Goal: Task Accomplishment & Management: Use online tool/utility

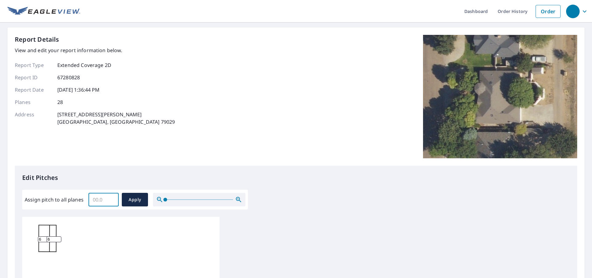
click at [101, 198] on input "Assign pitch to all planes" at bounding box center [103, 199] width 30 height 17
type input "6"
click at [133, 201] on span "Apply" at bounding box center [135, 200] width 16 height 8
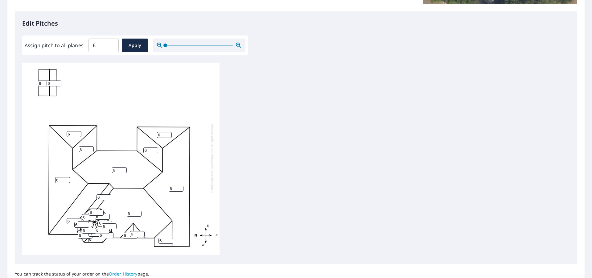
scroll to position [210, 0]
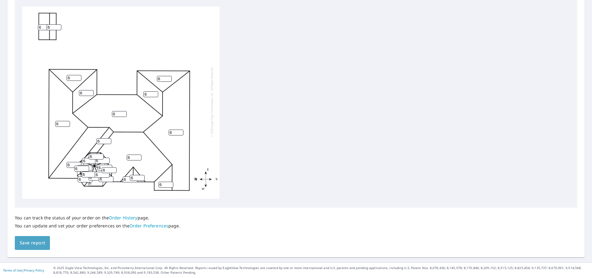
click at [41, 242] on span "Save report" at bounding box center [32, 243] width 25 height 8
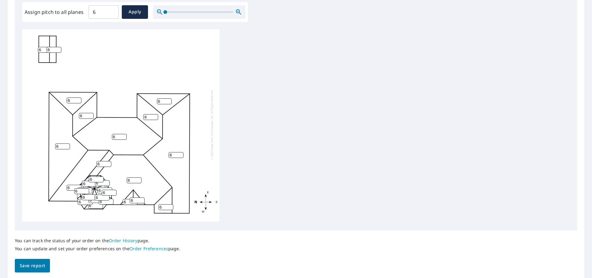
scroll to position [0, 0]
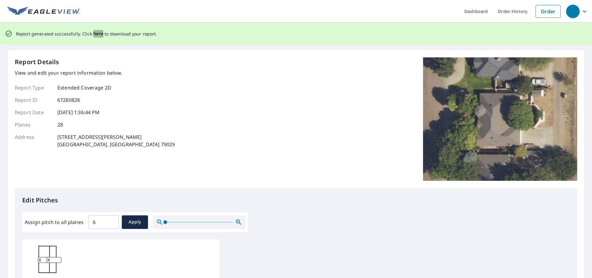
click at [94, 32] on span "here" at bounding box center [98, 34] width 10 height 8
